Goal: Task Accomplishment & Management: Use online tool/utility

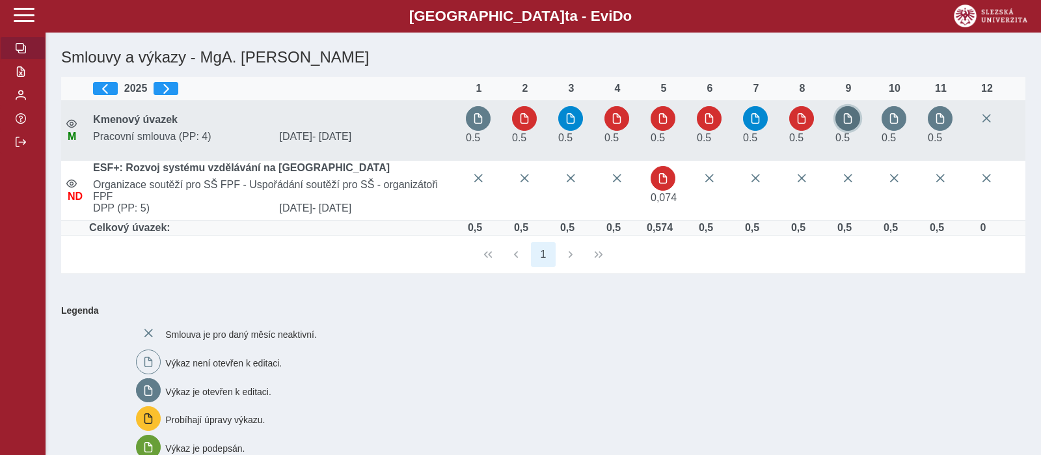
click at [844, 112] on button "button" at bounding box center [847, 118] width 25 height 25
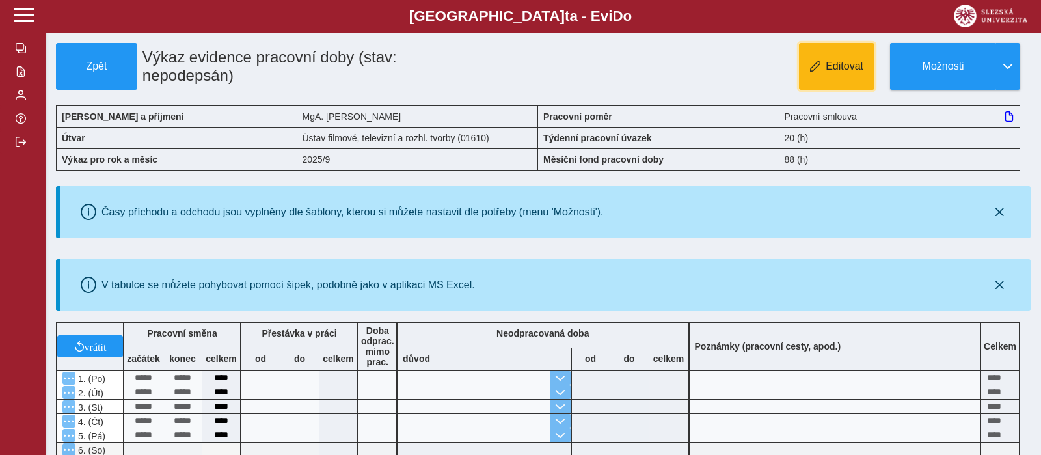
click at [827, 77] on button "Editovat" at bounding box center [836, 66] width 75 height 47
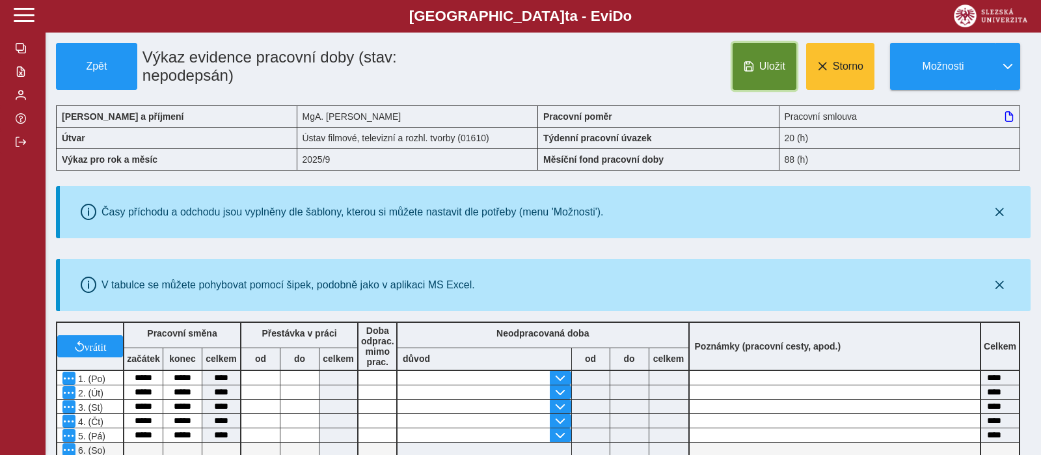
click at [782, 80] on button "Uložit" at bounding box center [764, 66] width 64 height 47
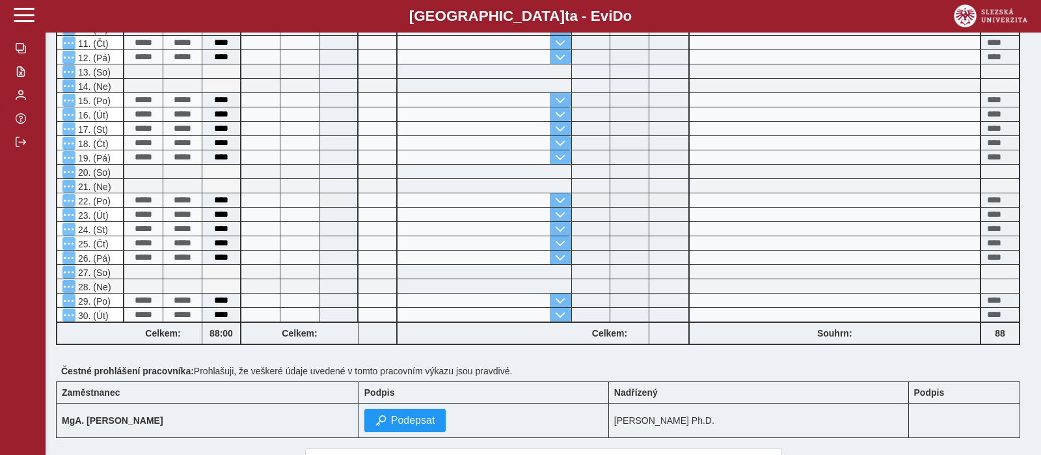
scroll to position [555, 0]
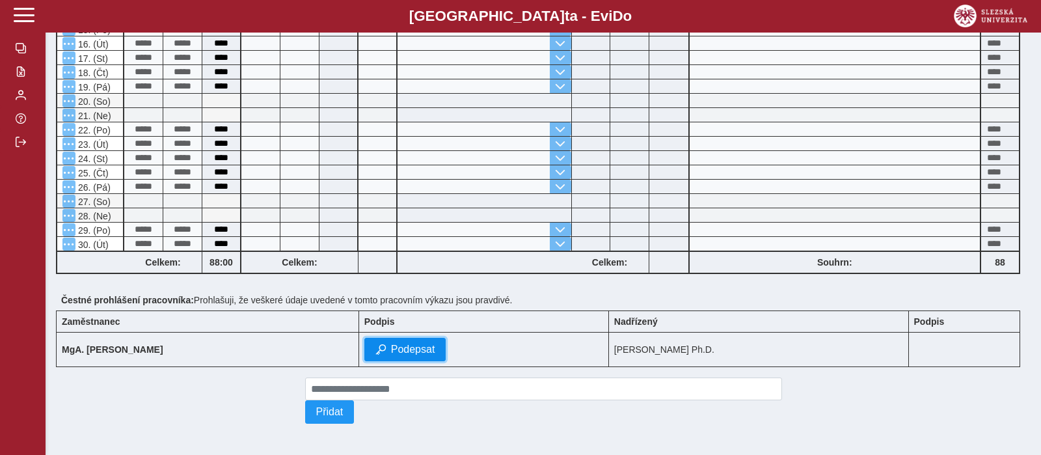
click at [386, 341] on button "Podepsat" at bounding box center [405, 349] width 82 height 23
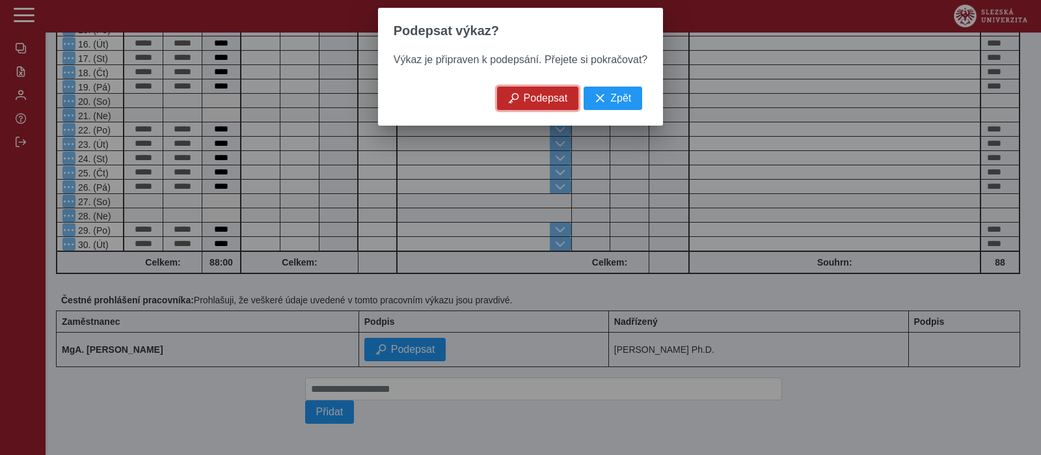
click at [539, 104] on span "Podepsat" at bounding box center [546, 98] width 44 height 12
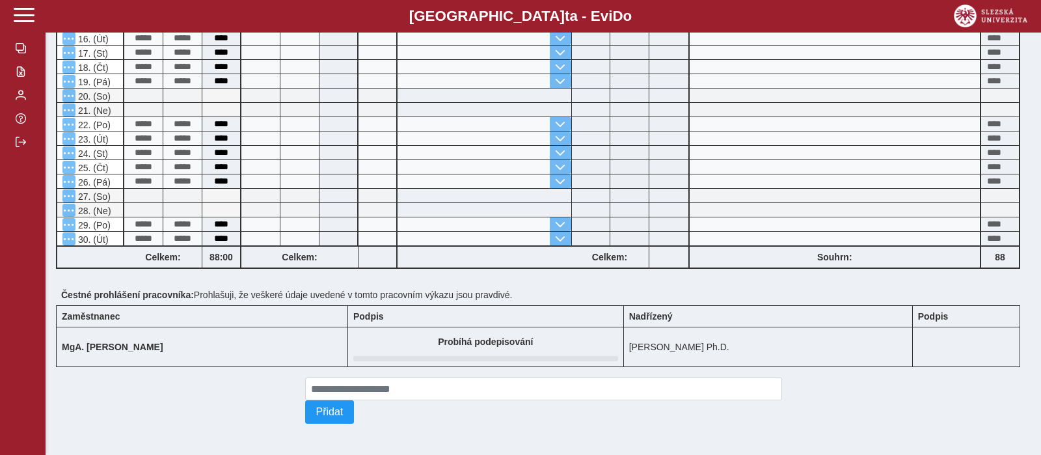
scroll to position [0, 0]
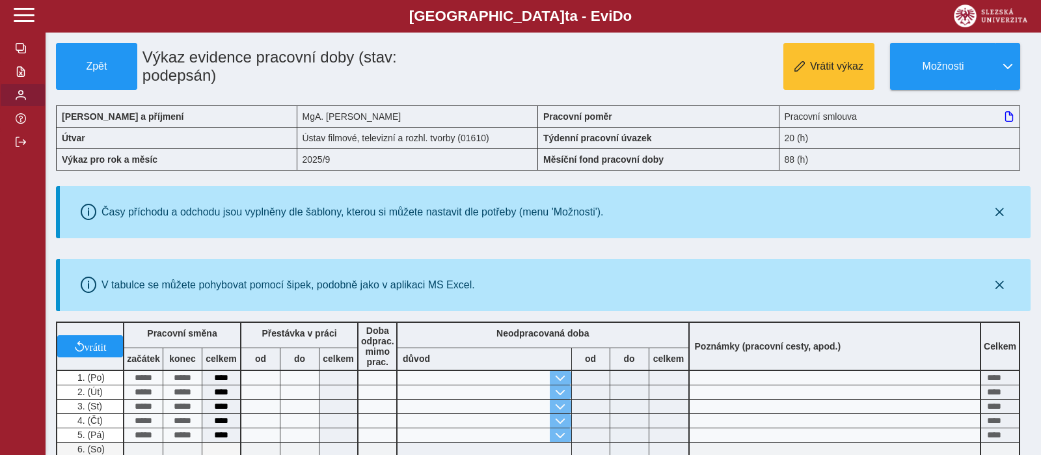
click at [27, 107] on button "button" at bounding box center [23, 94] width 46 height 23
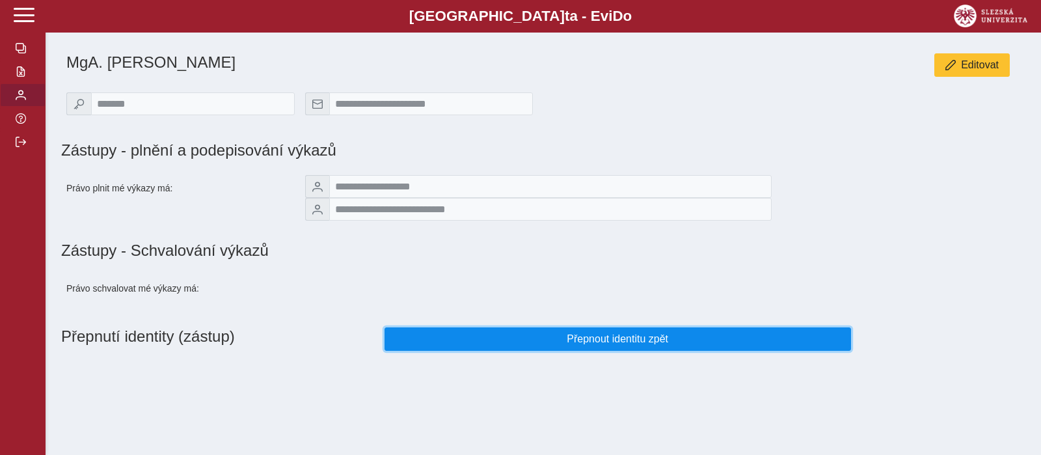
click at [508, 345] on span "Přepnout identitu zpět" at bounding box center [617, 339] width 444 height 12
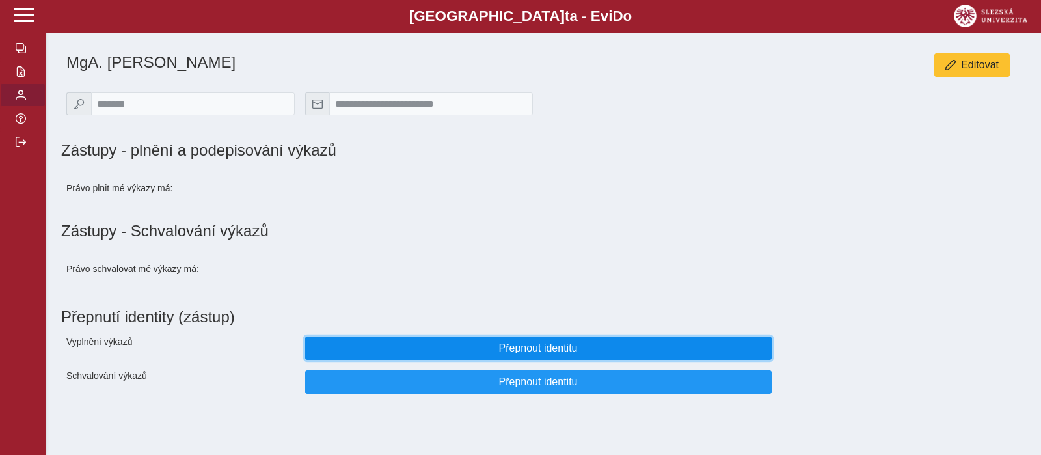
click at [539, 354] on span "Přepnout identitu" at bounding box center [538, 348] width 444 height 12
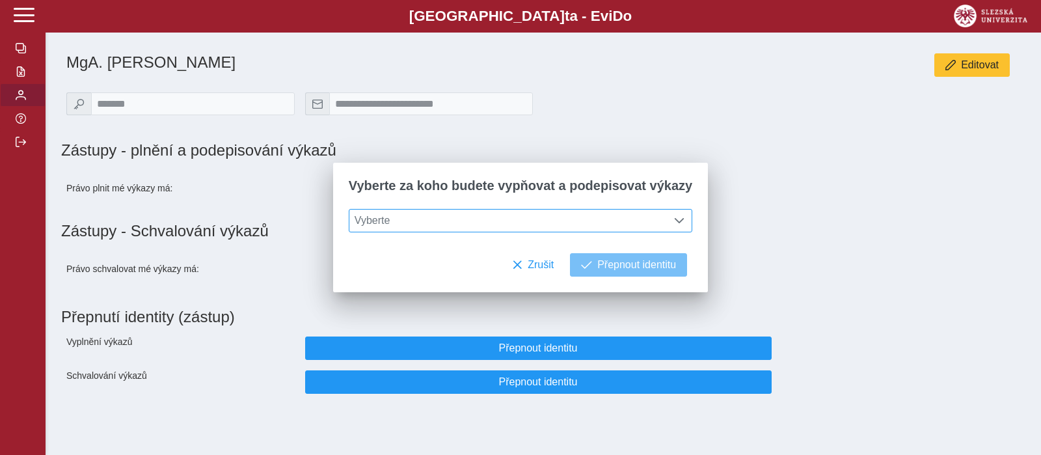
click at [674, 223] on span at bounding box center [679, 220] width 10 height 10
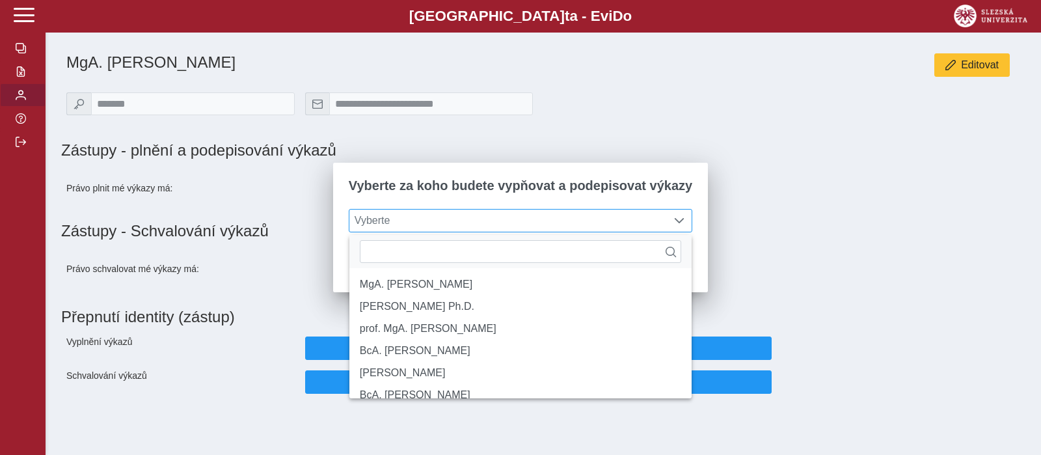
scroll to position [7, 53]
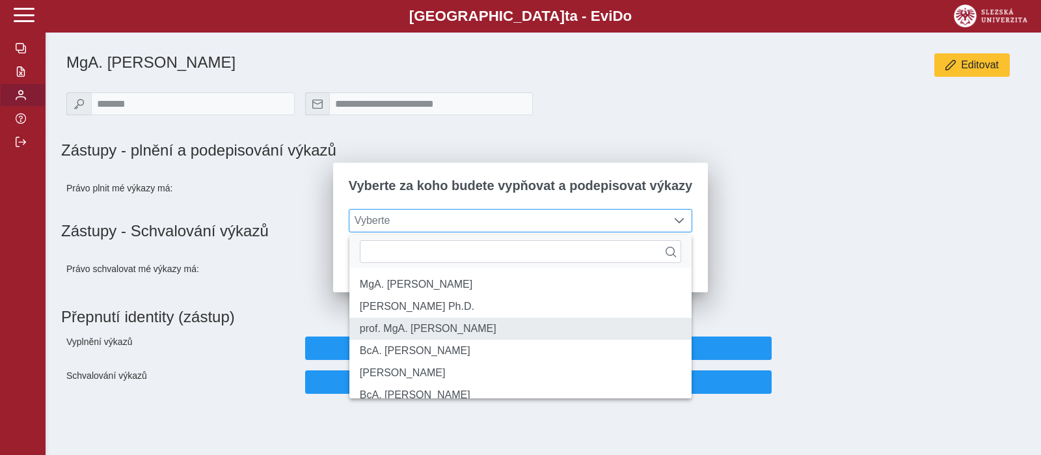
click at [633, 329] on li "prof. MgA. [PERSON_NAME]" at bounding box center [520, 328] width 342 height 22
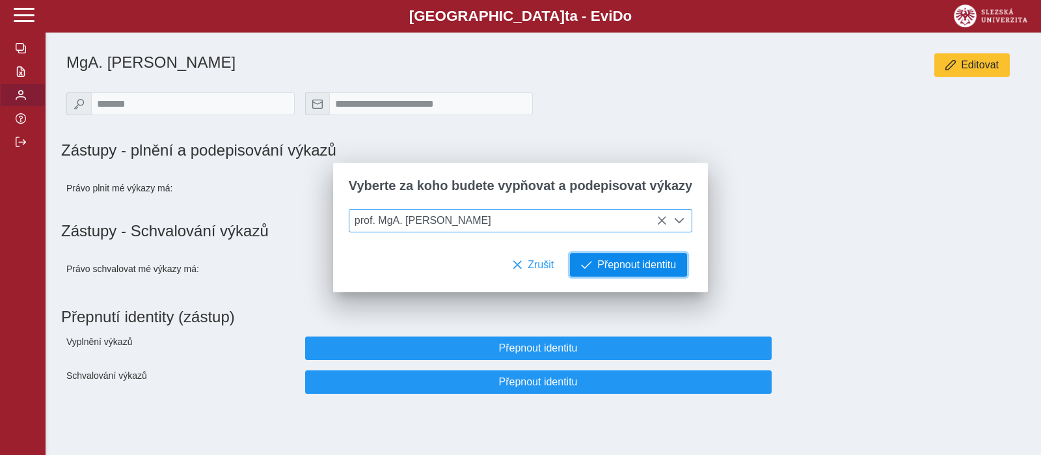
click at [630, 265] on span "Přepnout identitu" at bounding box center [636, 265] width 79 height 12
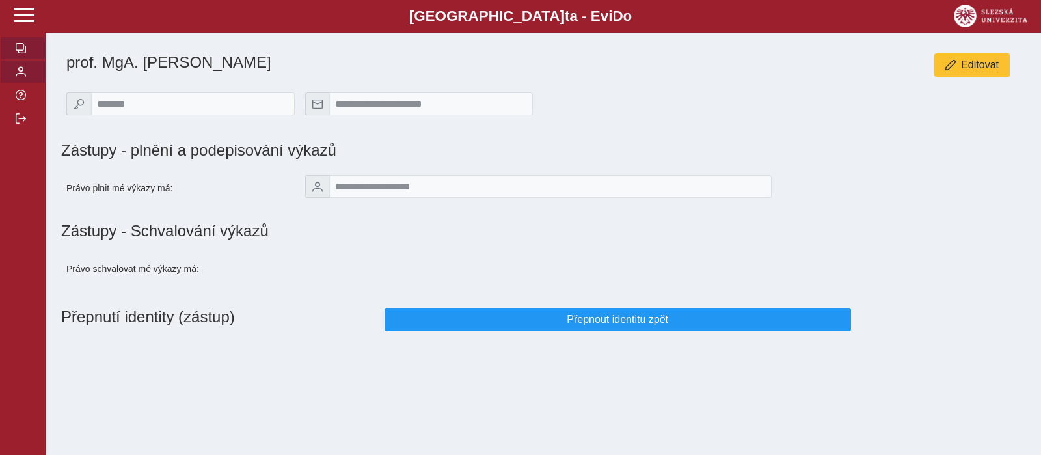
click at [19, 60] on button "button" at bounding box center [23, 47] width 46 height 23
